Goal: Information Seeking & Learning: Learn about a topic

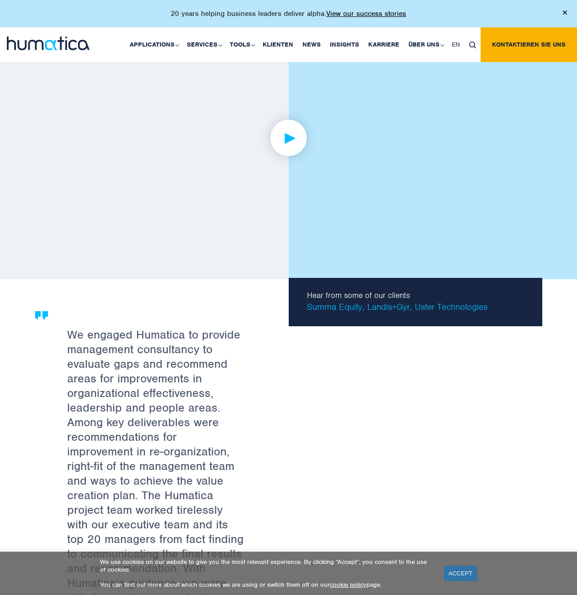
scroll to position [1243, 0]
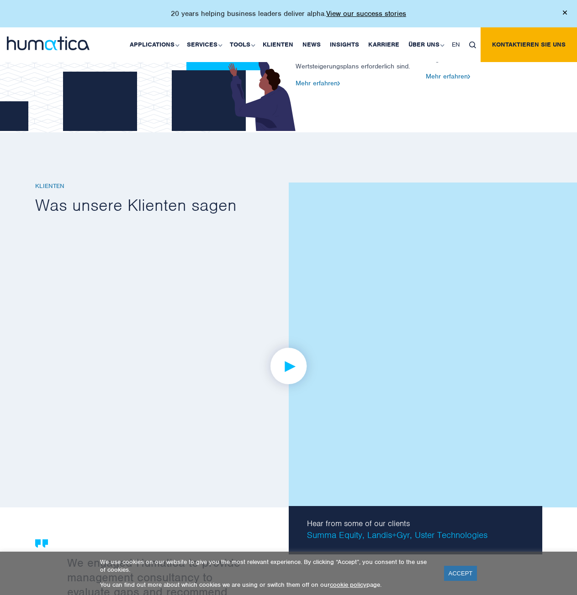
click at [565, 17] on div "20 years helping business leaders deliver alpha. View our success stories" at bounding box center [288, 13] width 577 height 27
click at [564, 11] on img at bounding box center [565, 13] width 4 height 4
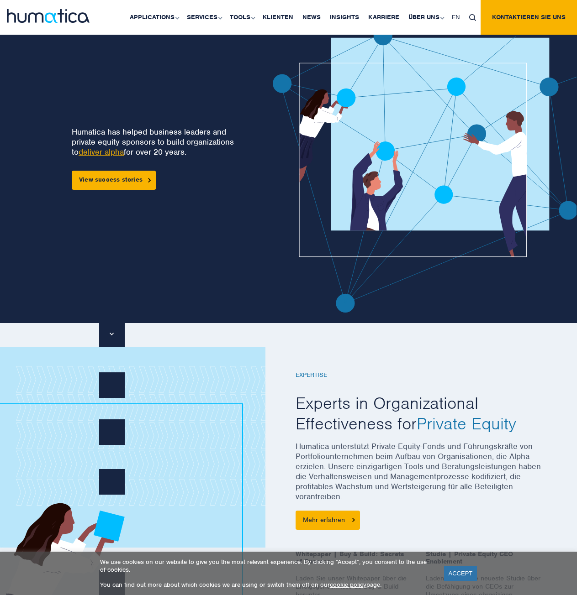
scroll to position [0, 0]
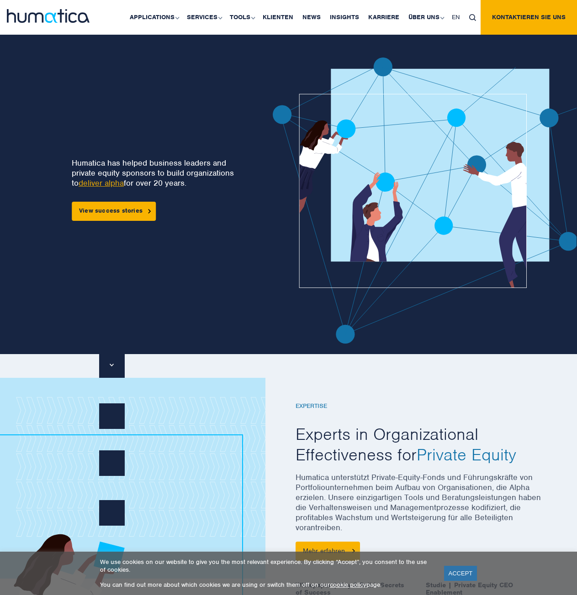
click at [54, 47] on div "Humatica has helped business leaders and private equity sponsors to build organ…" at bounding box center [294, 206] width 563 height 342
click at [56, 23] on div at bounding box center [48, 17] width 96 height 35
click at [385, 11] on link "Karriere" at bounding box center [383, 17] width 40 height 35
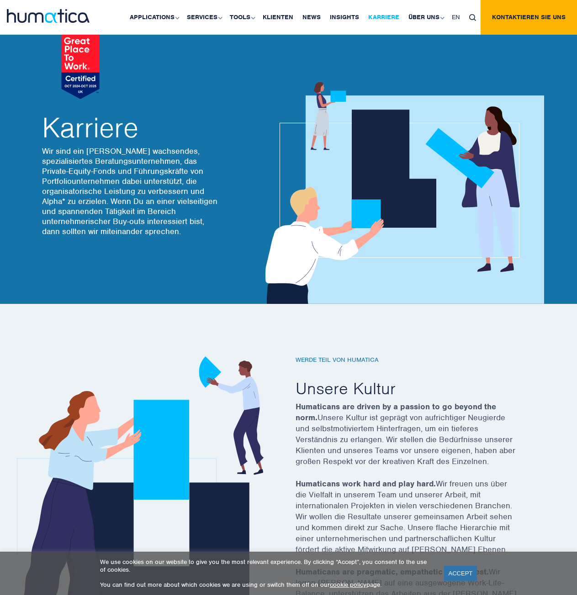
click at [383, 22] on link "Karriere" at bounding box center [383, 17] width 40 height 35
click at [458, 577] on link "ACCEPT" at bounding box center [460, 573] width 33 height 15
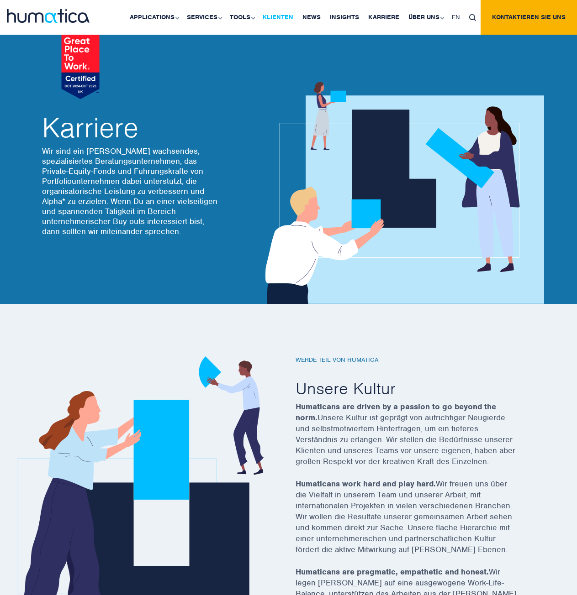
click at [279, 16] on link "Klienten" at bounding box center [278, 17] width 40 height 35
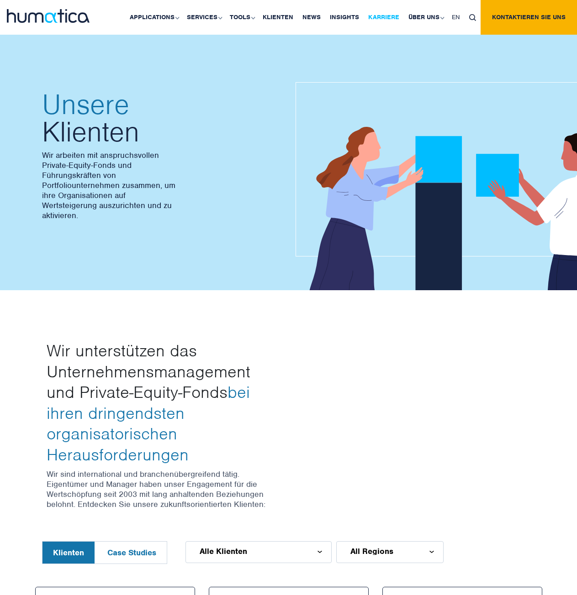
click at [378, 15] on link "Karriere" at bounding box center [383, 17] width 40 height 35
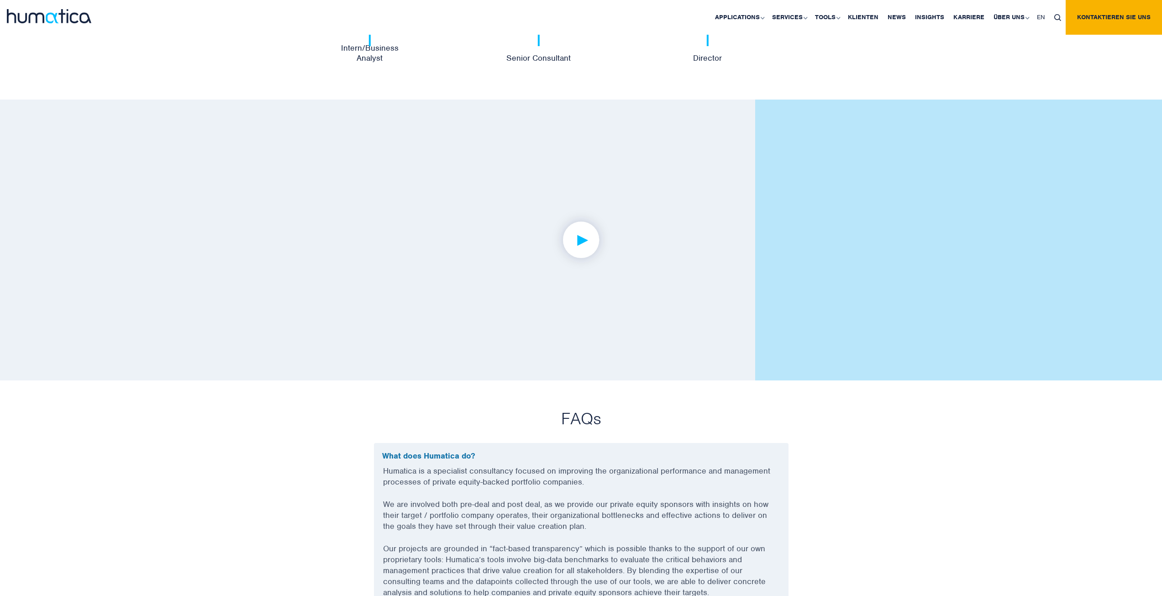
scroll to position [1772, 0]
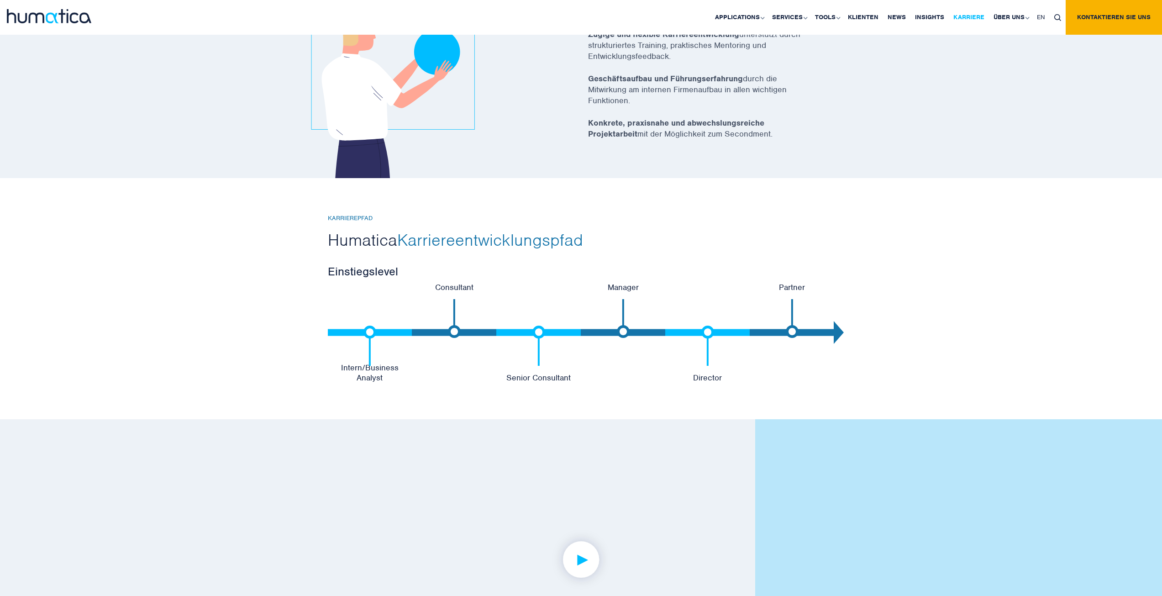
click at [576, 16] on link "Karriere" at bounding box center [969, 17] width 40 height 35
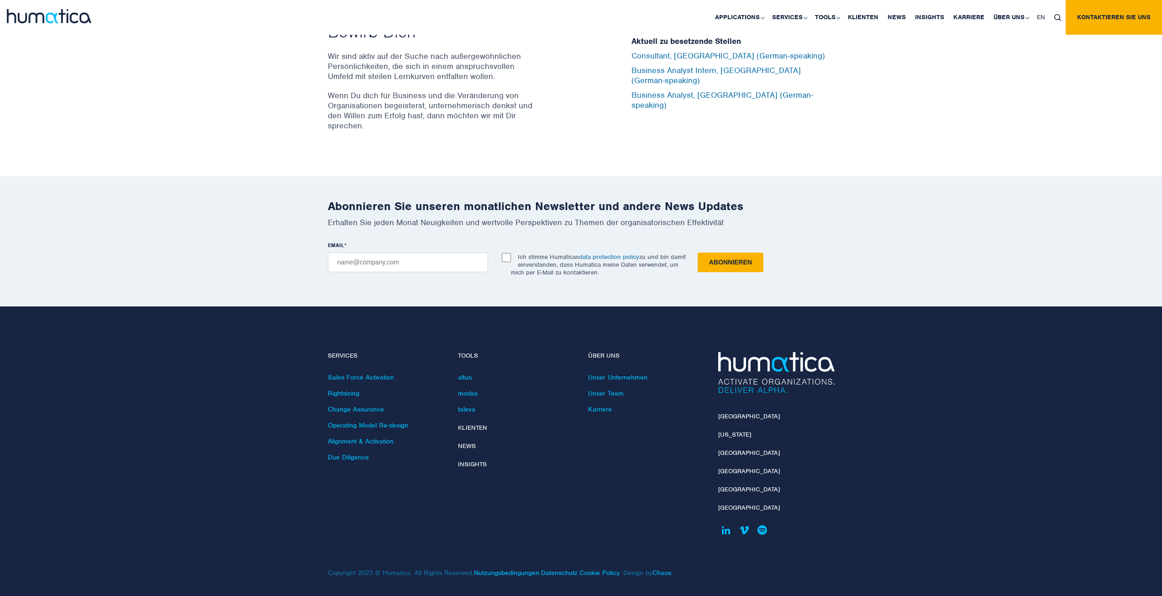
scroll to position [3096, 0]
